Goal: Task Accomplishment & Management: Manage account settings

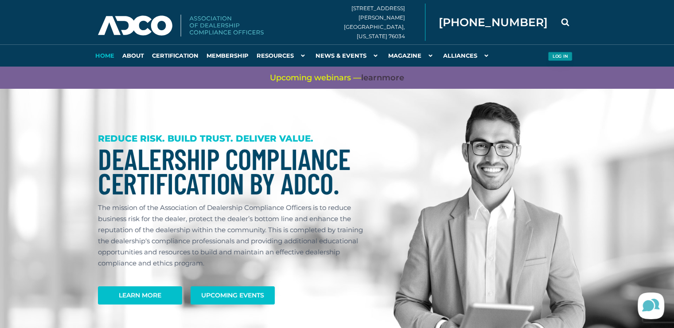
click at [567, 56] on button "Log in" at bounding box center [560, 56] width 24 height 9
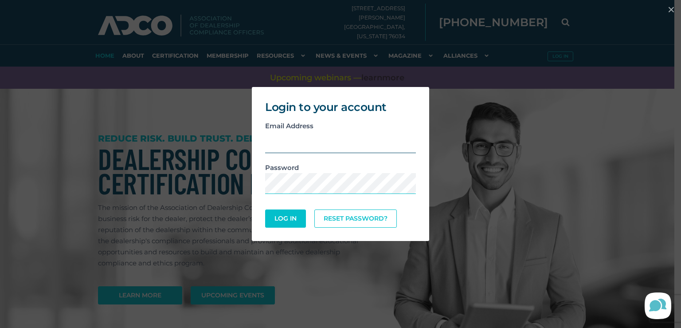
click at [280, 133] on input "email" at bounding box center [340, 142] width 151 height 22
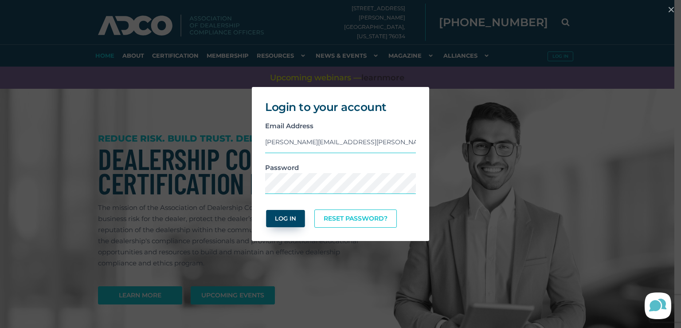
click at [272, 215] on button "Log In" at bounding box center [285, 218] width 39 height 17
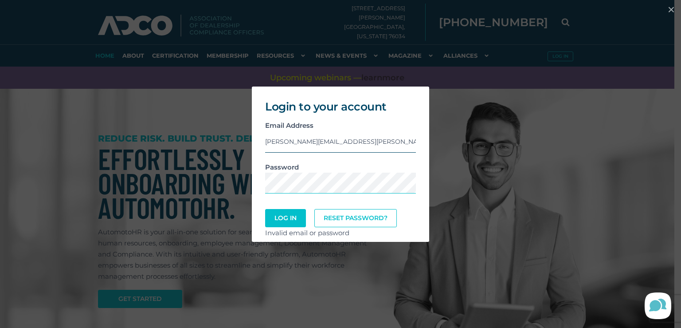
click at [335, 135] on input "lindsey.sanders@adcocommunity.com" at bounding box center [340, 142] width 151 height 22
click at [285, 225] on button "Log In" at bounding box center [285, 217] width 39 height 17
click at [321, 148] on input "krista@cannonmediatx.com" at bounding box center [340, 142] width 151 height 22
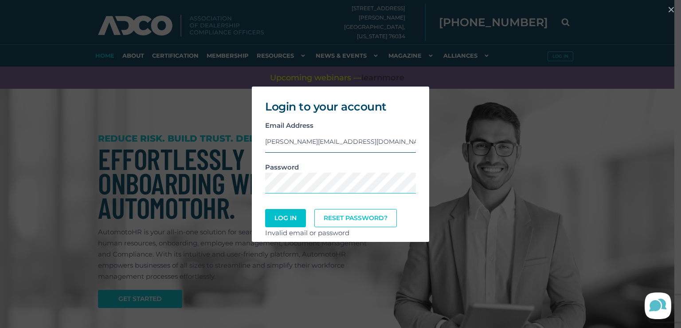
click at [328, 140] on input "krista@cannonmediatx.com" at bounding box center [340, 142] width 151 height 22
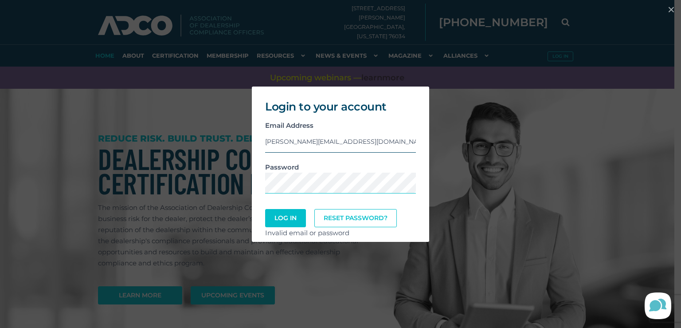
click at [328, 140] on input "krista@cannonmediatx.com" at bounding box center [340, 142] width 151 height 22
drag, startPoint x: 295, startPoint y: 200, endPoint x: 294, endPoint y: 206, distance: 6.3
click at [294, 202] on form "Email Address lindseysanders40@gmail.com Password Log In Reset Password? Invali…" at bounding box center [340, 179] width 151 height 119
click at [285, 221] on button "Log In" at bounding box center [285, 217] width 39 height 17
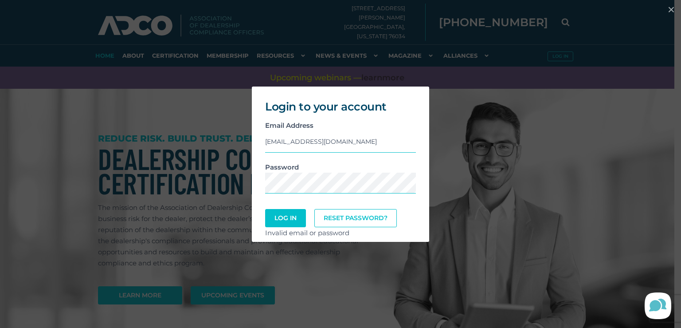
click at [346, 125] on div "Email Address lindseysanders40@gmail.com" at bounding box center [340, 141] width 164 height 42
click at [351, 137] on input "lindseysanders40@gmail.com" at bounding box center [340, 142] width 151 height 22
click at [351, 138] on input "lindseysanders40@gmail.com" at bounding box center [340, 142] width 151 height 22
click at [352, 139] on input "lindseysanders40@gmail.com" at bounding box center [340, 142] width 151 height 22
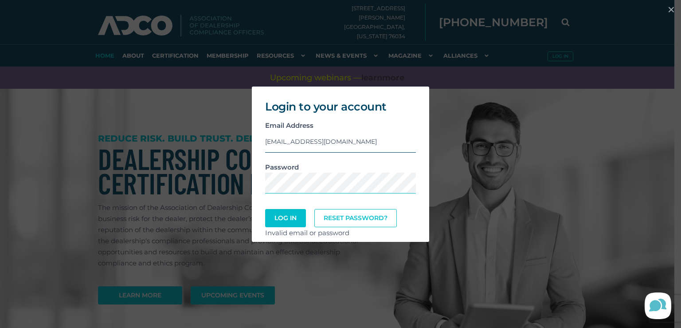
type input "lindsey.sanders@adcocommunity.com"
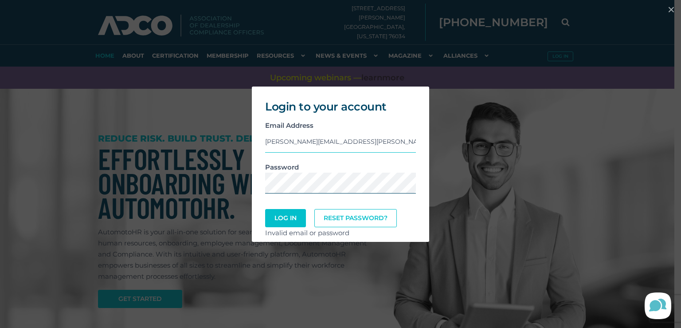
click at [204, 195] on div "Login to your account Email Address lindsey.sanders@adcocommunity.com Password …" at bounding box center [341, 164] width 674 height 164
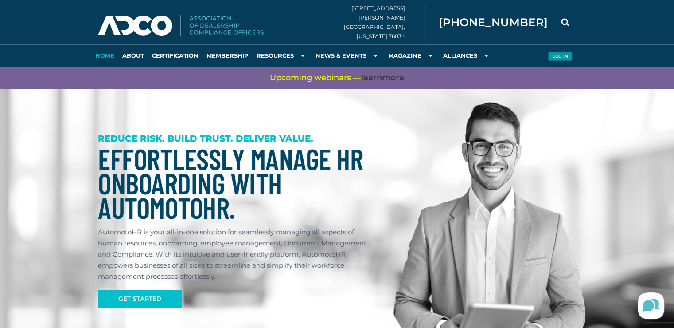
click at [566, 56] on button "Log in" at bounding box center [560, 56] width 24 height 9
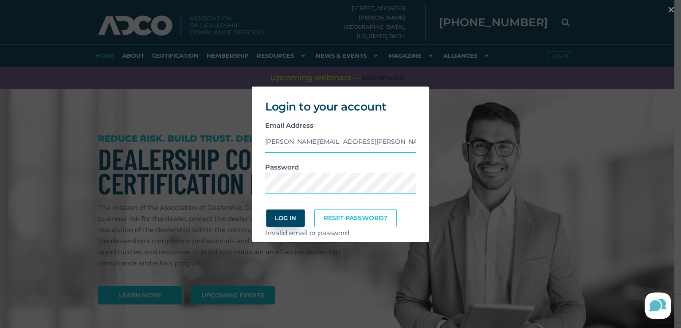
click at [291, 222] on button "Log In" at bounding box center [285, 217] width 39 height 17
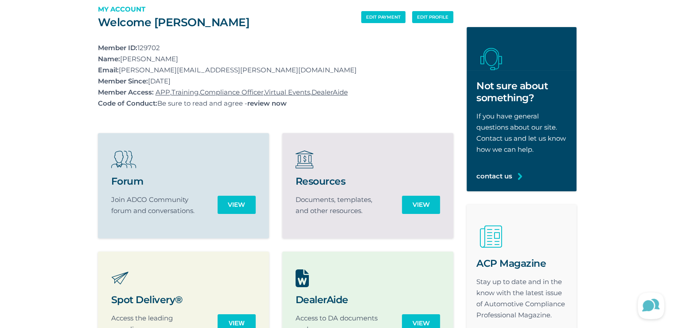
scroll to position [89, 0]
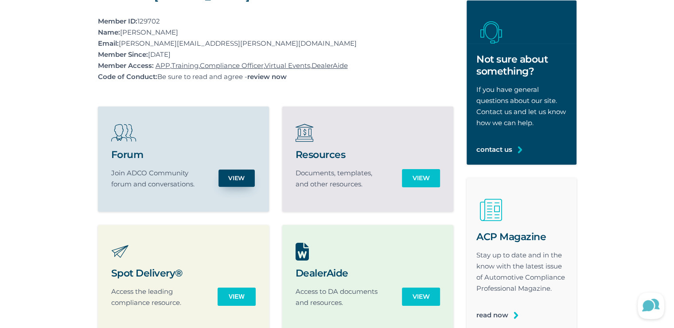
click at [222, 180] on link "View" at bounding box center [237, 177] width 36 height 17
